Goal: Information Seeking & Learning: Learn about a topic

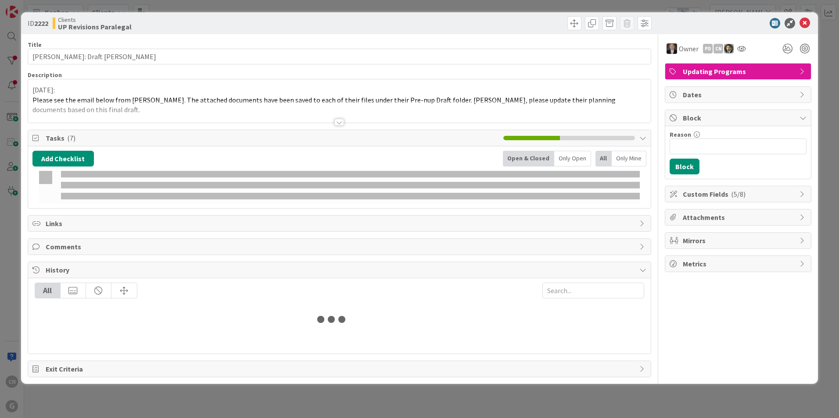
type input "[PERSON_NAME]"
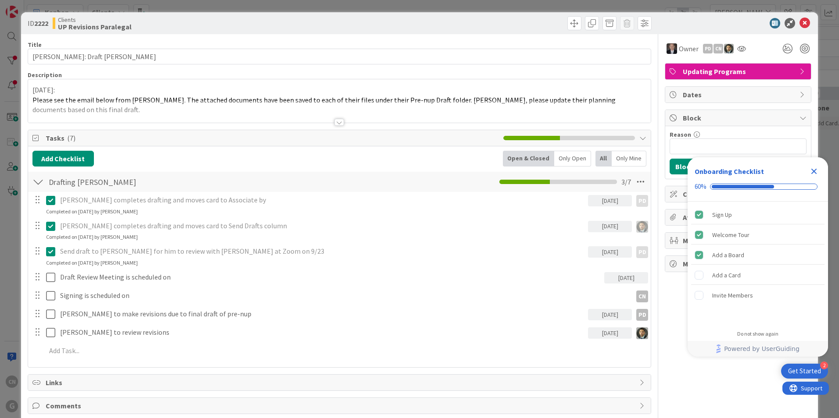
click at [32, 89] on div "[DATE]: Please see the email below from [PERSON_NAME]. The attached documents h…" at bounding box center [339, 102] width 622 height 39
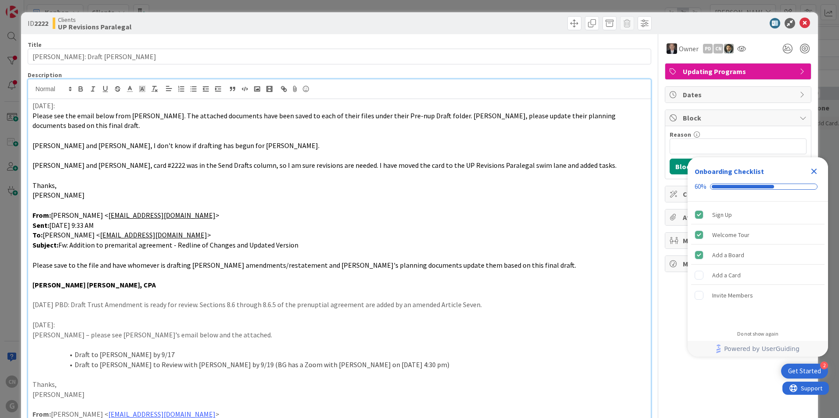
click at [33, 103] on p "[DATE]:" at bounding box center [339, 106] width 614 height 10
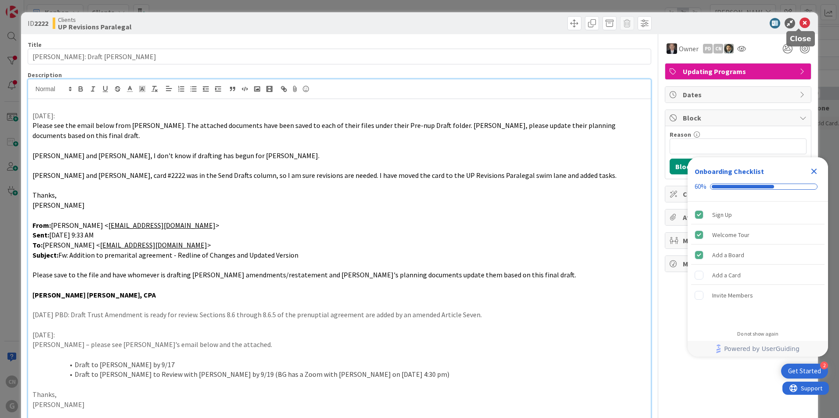
click at [799, 21] on icon at bounding box center [804, 23] width 11 height 11
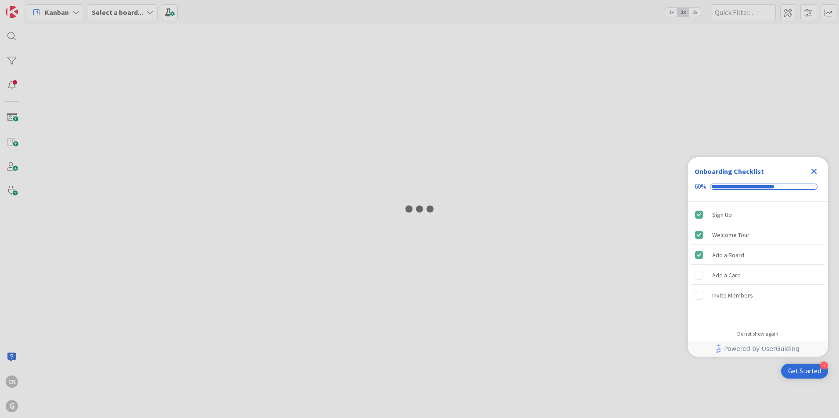
type input "[PERSON_NAME]"
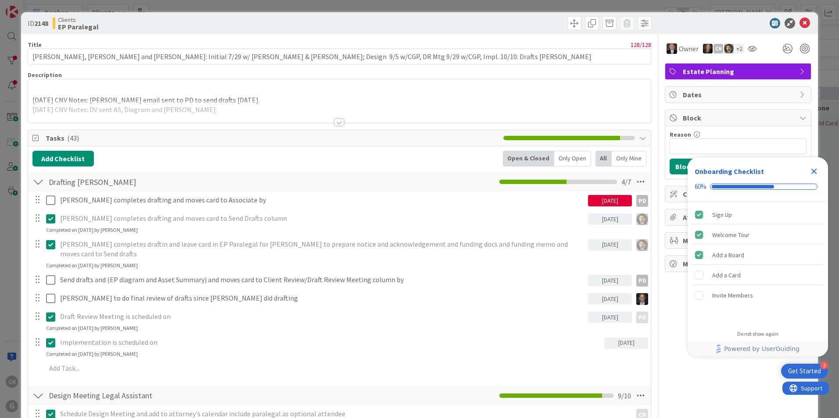
click at [254, 96] on p "[DATE] CNV Notes: [PERSON_NAME] email sent to PD to send drafts [DATE]." at bounding box center [339, 100] width 614 height 10
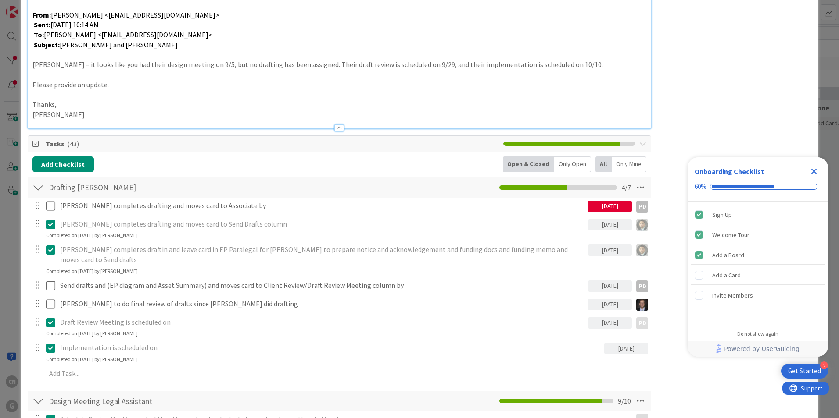
scroll to position [350, 0]
click at [813, 173] on icon "Close Checklist" at bounding box center [814, 172] width 6 height 6
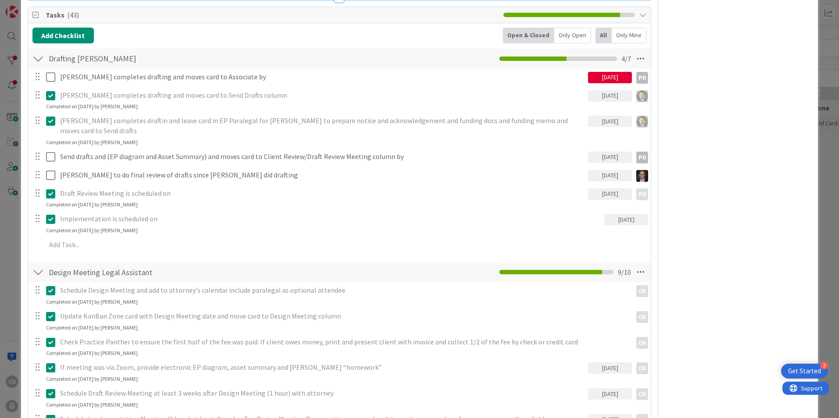
scroll to position [479, 0]
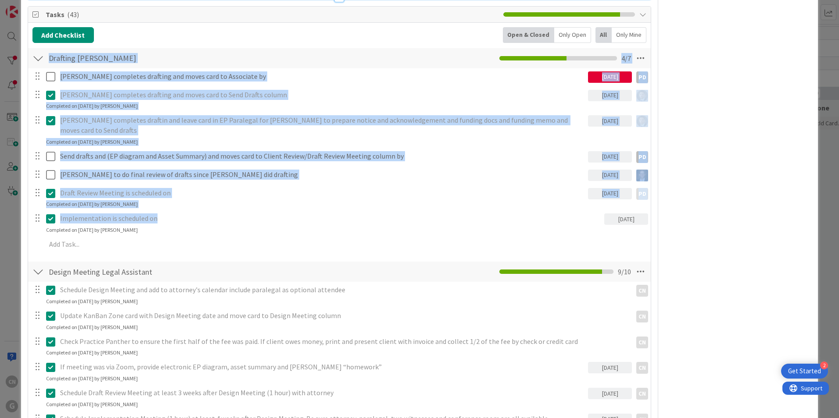
drag, startPoint x: 213, startPoint y: 223, endPoint x: 36, endPoint y: 57, distance: 242.4
click at [36, 57] on div "Drafting [PERSON_NAME] Checklist Name 20 / 64 Drafting [PERSON_NAME] 4 / 7 [PER…" at bounding box center [339, 152] width 622 height 210
copy div "Drafting [PERSON_NAME] Checklist Name 20 / 64 4 / 7 [PERSON_NAME] completes dra…"
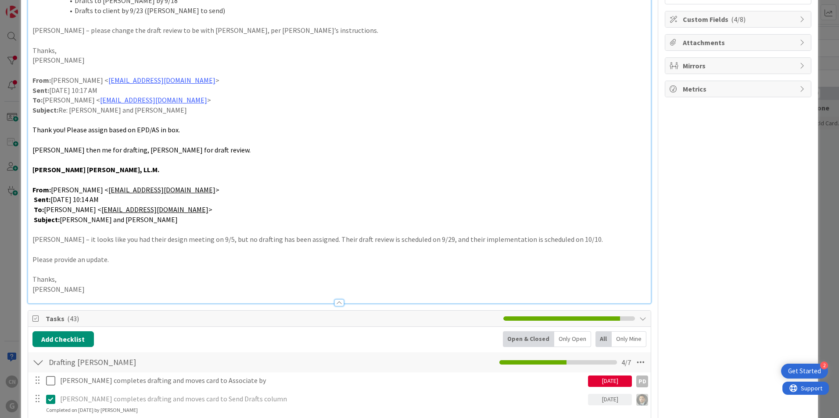
scroll to position [175, 0]
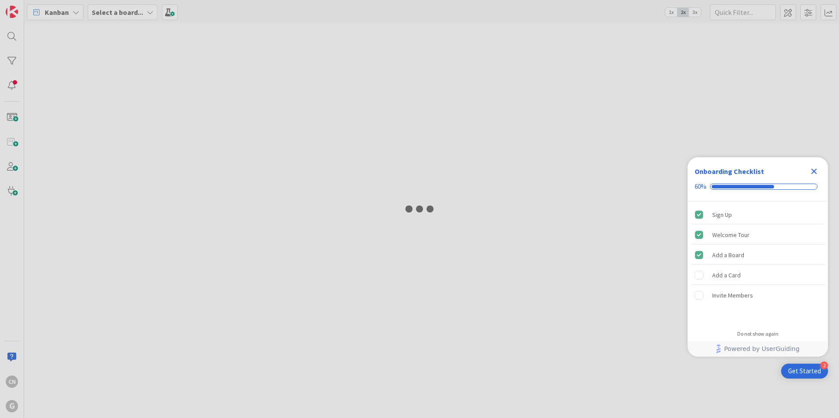
type input "[PERSON_NAME]"
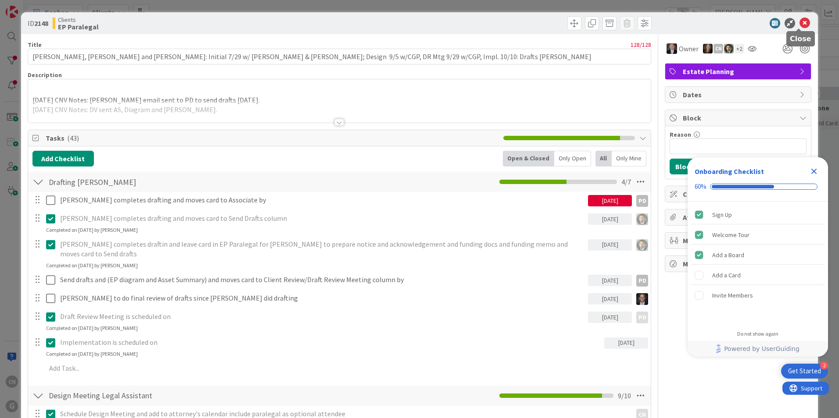
drag, startPoint x: 797, startPoint y: 23, endPoint x: 785, endPoint y: 3, distance: 23.0
click at [799, 22] on icon at bounding box center [804, 23] width 11 height 11
